Goal: Communication & Community: Answer question/provide support

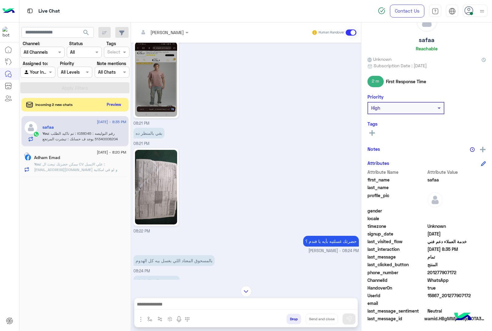
scroll to position [487, 0]
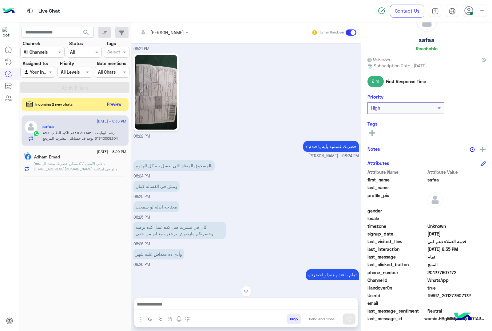
click at [112, 102] on button "Preview" at bounding box center [114, 104] width 19 height 8
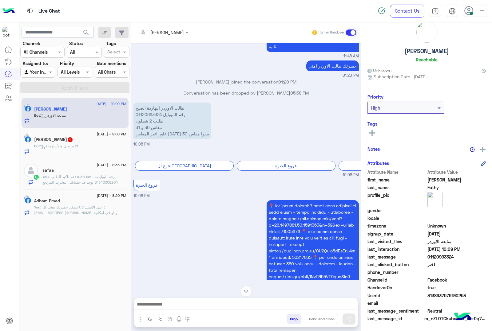
scroll to position [462, 0]
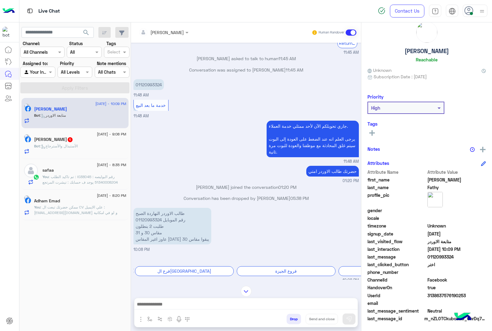
click at [151, 218] on p "طالب الاوردر النهاردة الصبح رقم الموبايل 01120993324 طلبت 2 بنطلون مقاس 30 و 31…" at bounding box center [172, 226] width 78 height 37
copy p "01120993324"
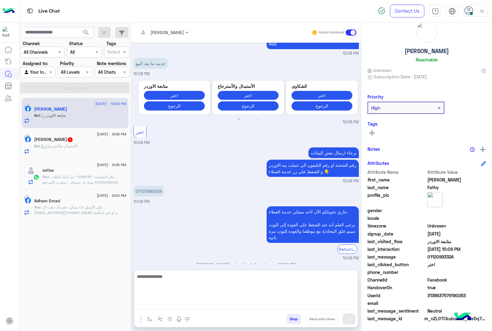
click at [236, 305] on textarea at bounding box center [245, 291] width 223 height 37
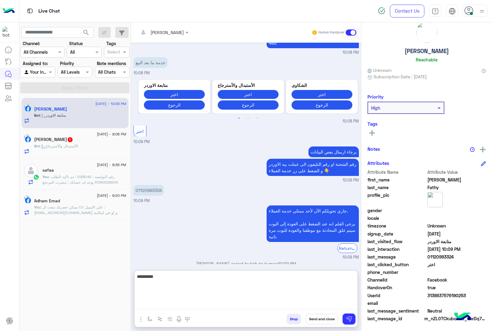
type textarea "**********"
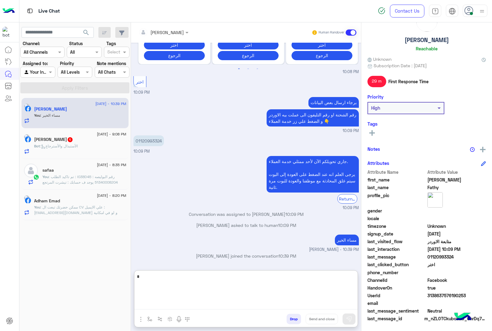
scroll to position [1002, 0]
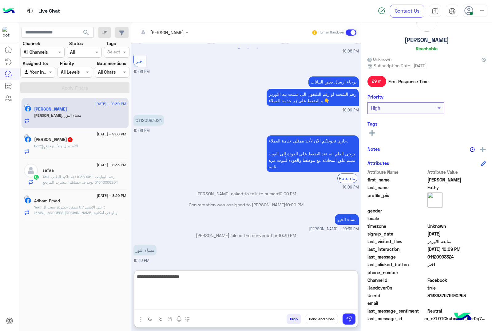
type textarea "**********"
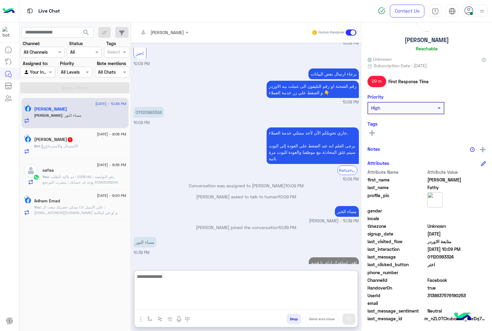
scroll to position [1021, 0]
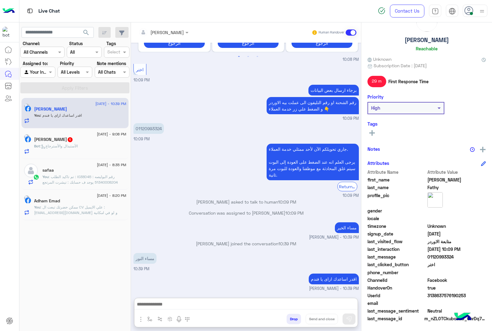
click at [64, 143] on div "[PERSON_NAME] 1" at bounding box center [80, 140] width 92 height 6
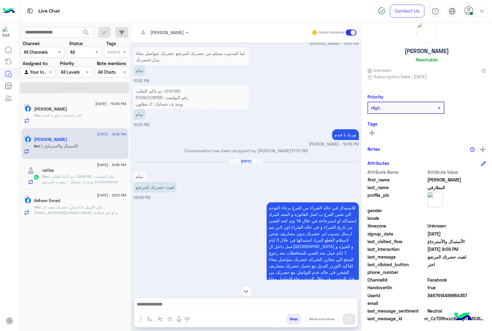
scroll to position [791, 0]
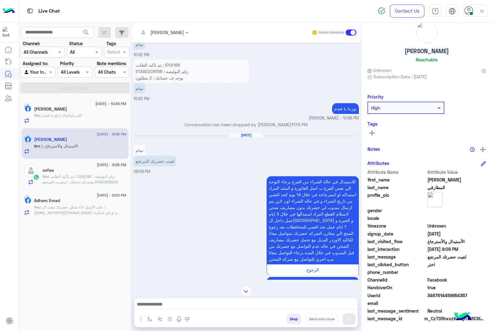
click at [136, 147] on p "تمام" at bounding box center [139, 150] width 12 height 11
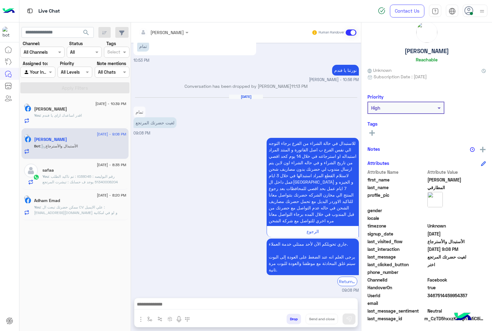
scroll to position [829, 0]
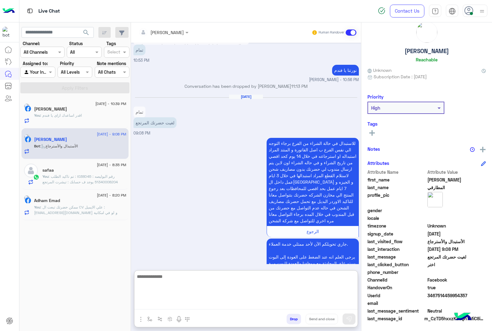
click at [213, 305] on textarea at bounding box center [245, 291] width 223 height 37
type textarea "**********"
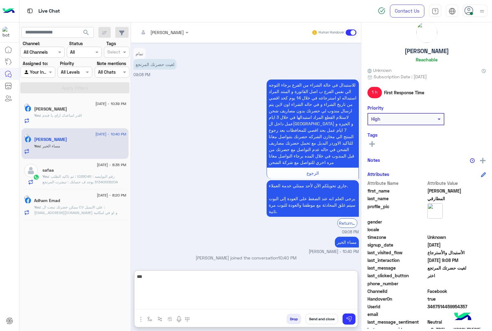
scroll to position [25, 0]
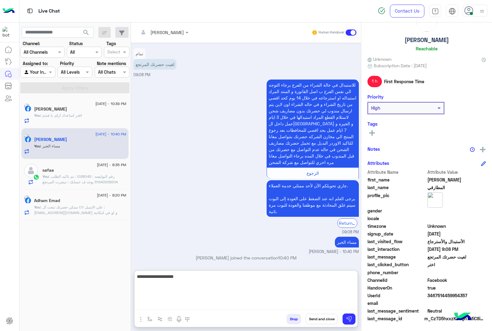
type textarea "**********"
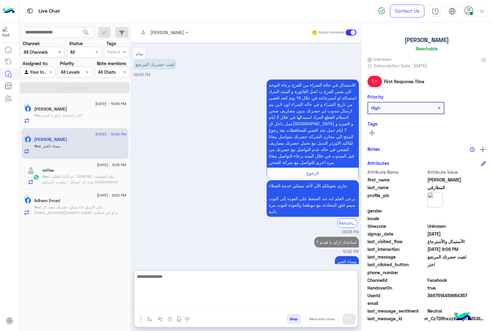
scroll to position [907, 0]
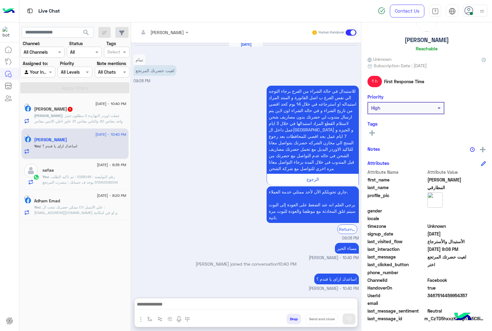
click at [71, 119] on span ": عملت اوردر النهاردة 2 بنطلون جينز واحد مقاس 30 والتاني مقاس 31 عاوز اخلي الات…" at bounding box center [78, 121] width 88 height 16
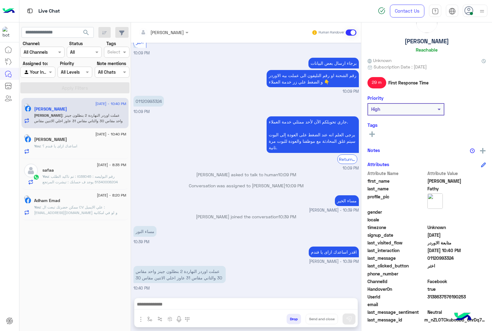
scroll to position [25, 0]
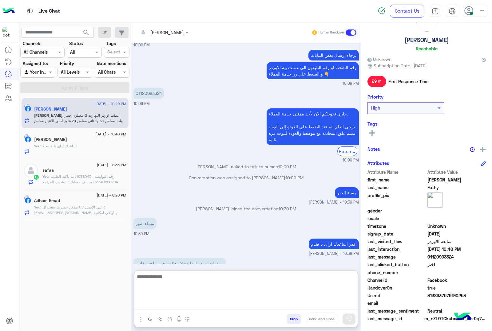
click at [247, 307] on textarea at bounding box center [245, 291] width 223 height 37
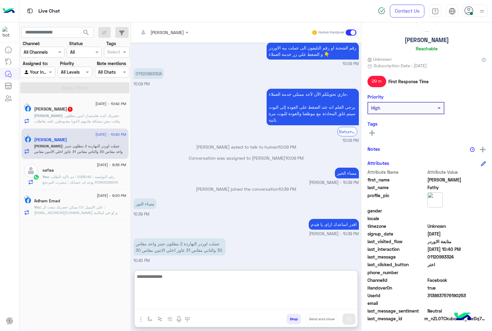
scroll to position [765, 0]
type textarea "**********"
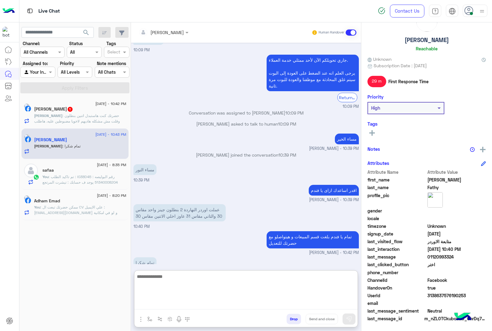
scroll to position [812, 0]
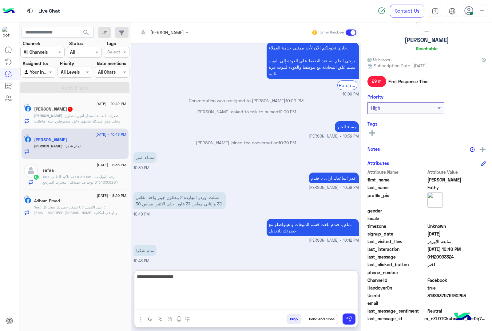
type textarea "**********"
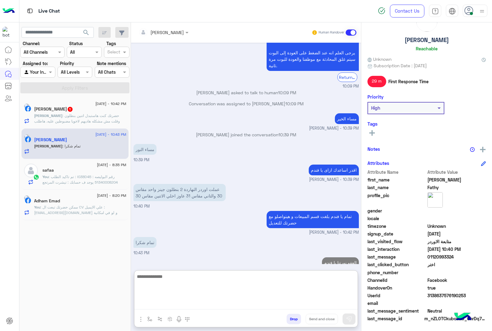
scroll to position [832, 0]
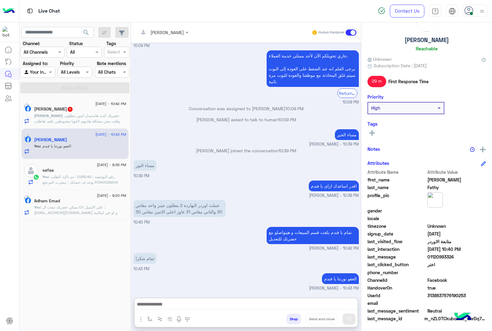
click at [420, 42] on h5 "[PERSON_NAME]" at bounding box center [426, 40] width 44 height 7
copy h5 "[PERSON_NAME]"
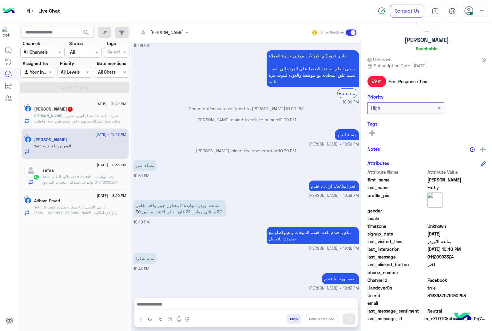
click at [438, 297] on span "3138637576190253" at bounding box center [456, 296] width 59 height 6
copy span "3138637576190253"
click at [96, 117] on span ": حضرتك كنت هاستبدل اتنين بنطلون وقلت مش مشكله هاديهم لاخويا مضبوطين عليه. هاطل…" at bounding box center [77, 121] width 86 height 16
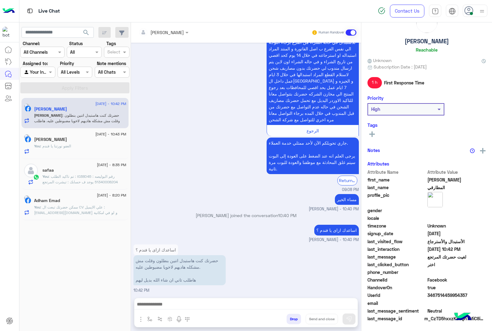
scroll to position [25, 0]
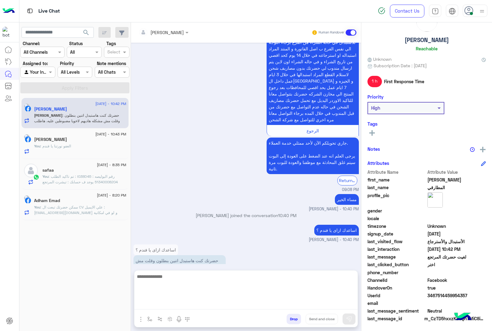
click at [208, 307] on textarea at bounding box center [245, 291] width 223 height 37
type textarea "**********"
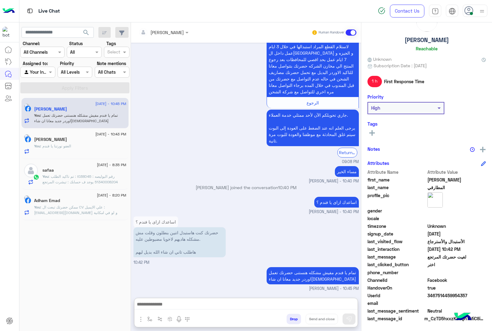
click at [421, 41] on h5 "[PERSON_NAME]" at bounding box center [426, 40] width 44 height 7
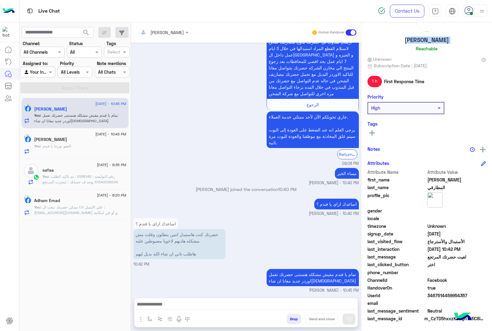
click at [421, 41] on h5 "[PERSON_NAME]" at bounding box center [426, 40] width 44 height 7
copy h5 "[PERSON_NAME]"
click at [440, 295] on span "3467514459954357" at bounding box center [456, 296] width 59 height 6
copy span "3467514459954357"
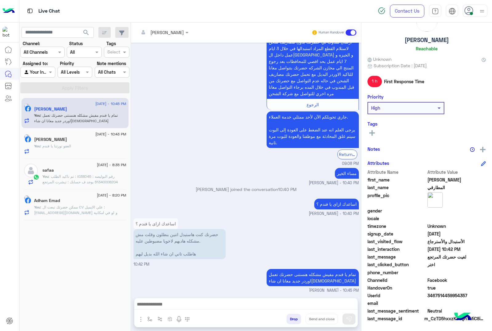
click at [81, 176] on span ": تم تاكيد الطلب : I03BD45 رقم البوليصه : 51340008204 يوجد ف حسابك : تيشرت المر…" at bounding box center [83, 206] width 83 height 65
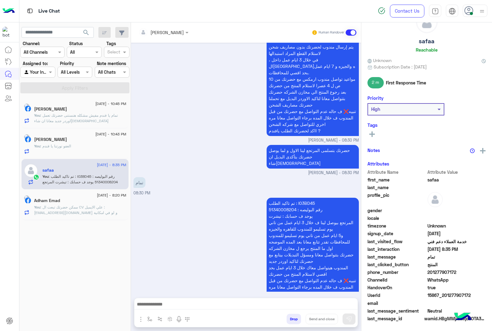
scroll to position [25, 0]
click at [288, 320] on button "Drop" at bounding box center [293, 319] width 14 height 10
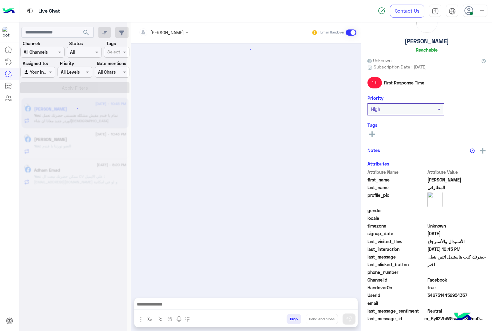
scroll to position [865, 0]
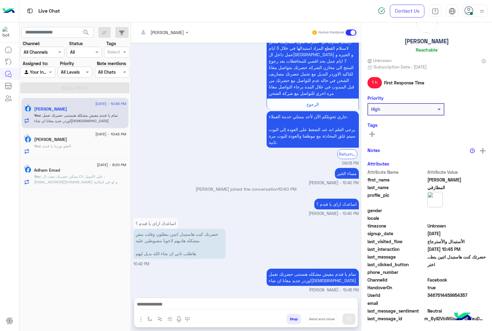
click at [68, 176] on span ": ممكن حضرتك تبعت ال CV علي الايميل : [EMAIL_ADDRESS][DOMAIN_NAME] و لو في امكا…" at bounding box center [75, 182] width 83 height 16
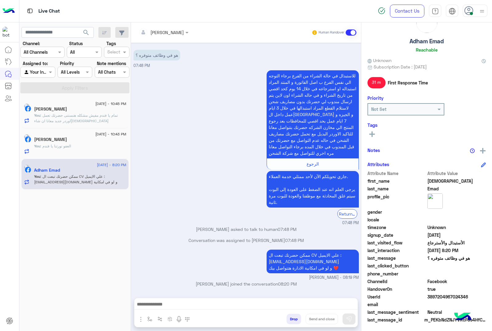
scroll to position [25, 0]
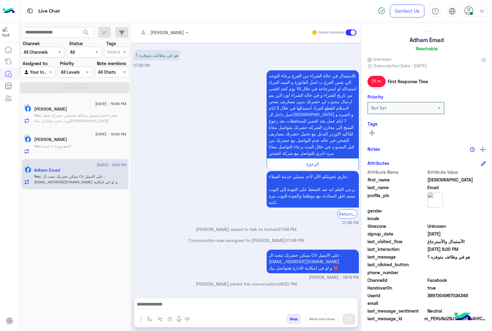
click at [289, 321] on button "Drop" at bounding box center [293, 319] width 14 height 10
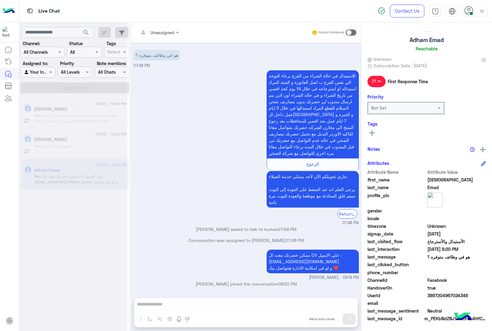
scroll to position [17, 0]
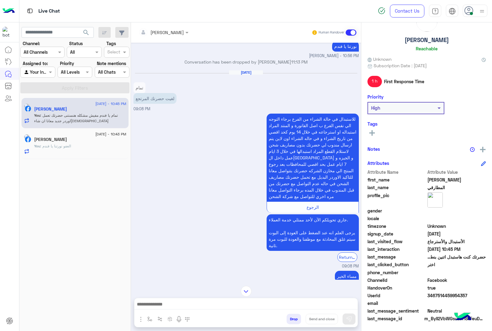
scroll to position [1807, 0]
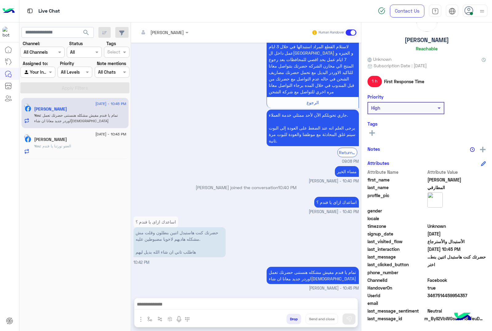
click at [68, 145] on span ": العفو نورتنا يا فندم" at bounding box center [55, 146] width 31 height 5
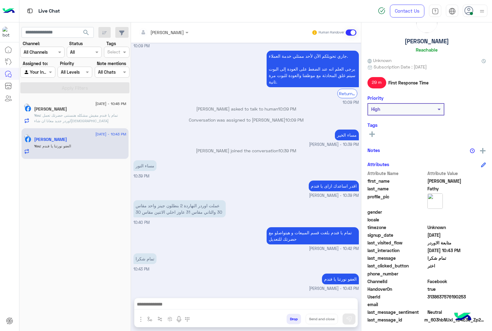
scroll to position [25, 0]
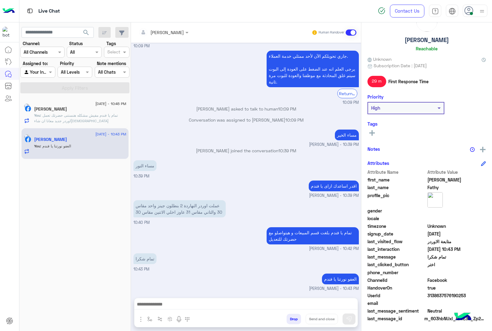
click at [113, 119] on p "You : تمام يا فندم مفيش مشكله هنستنى حضرتك تعمل اوردر جديد معانا ان شاء[DEMOGRA…" at bounding box center [80, 118] width 92 height 11
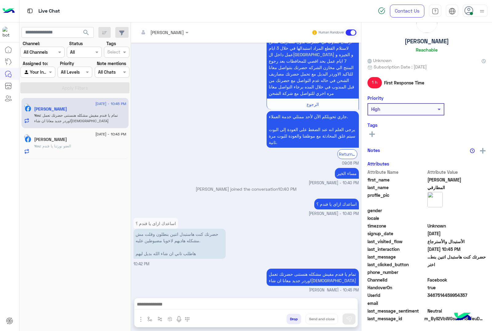
scroll to position [25, 0]
click at [113, 140] on div "[PERSON_NAME]" at bounding box center [80, 140] width 92 height 6
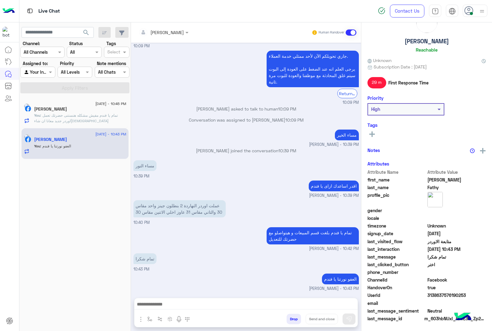
scroll to position [25, 0]
click at [296, 317] on button "Drop" at bounding box center [293, 319] width 14 height 10
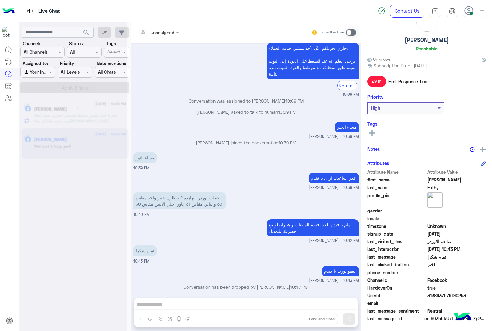
scroll to position [711, 0]
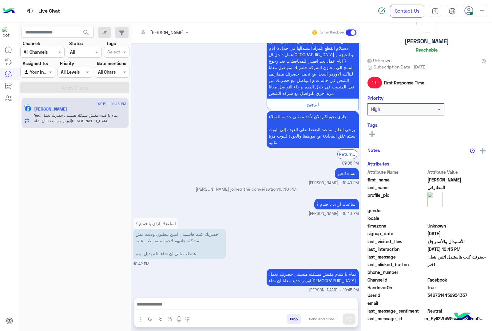
scroll to position [25, 0]
